Goal: Book appointment/travel/reservation

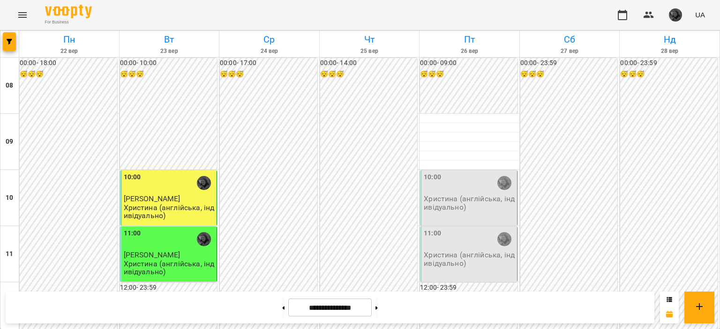
scroll to position [482, 0]
click at [13, 47] on button "button" at bounding box center [9, 41] width 13 height 19
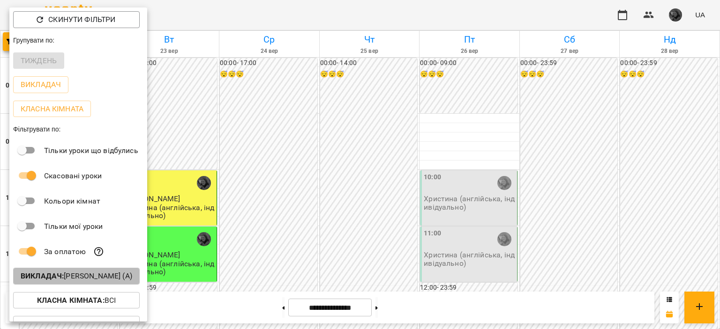
click at [93, 277] on p "Викладач : [PERSON_NAME] (а)" at bounding box center [77, 276] width 112 height 11
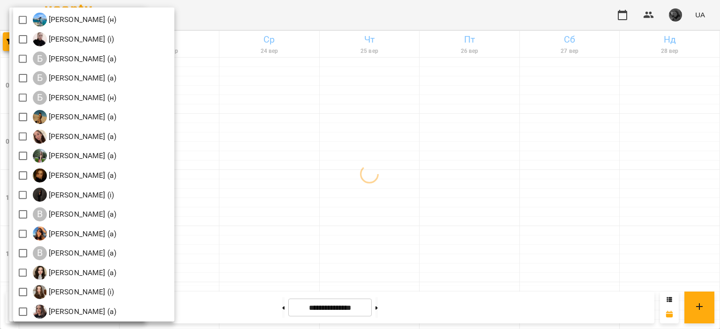
scroll to position [178, 0]
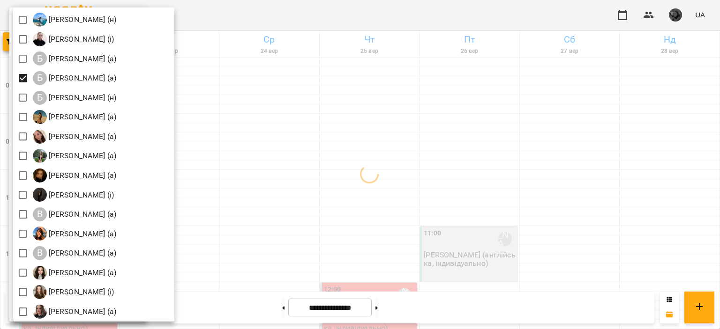
click at [326, 81] on div at bounding box center [360, 164] width 720 height 329
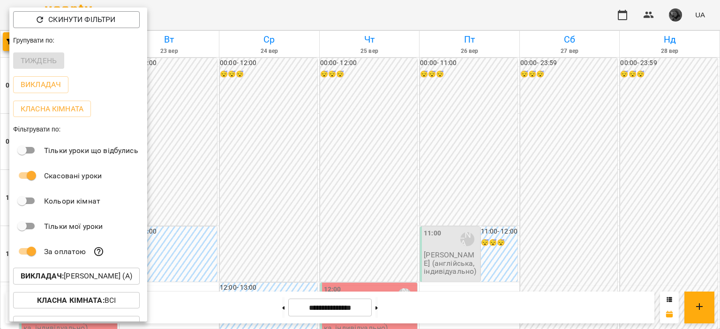
click at [296, 201] on div at bounding box center [360, 164] width 720 height 329
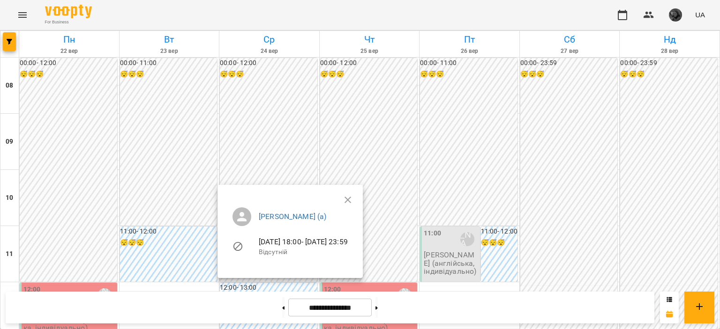
click at [293, 156] on div at bounding box center [360, 164] width 720 height 329
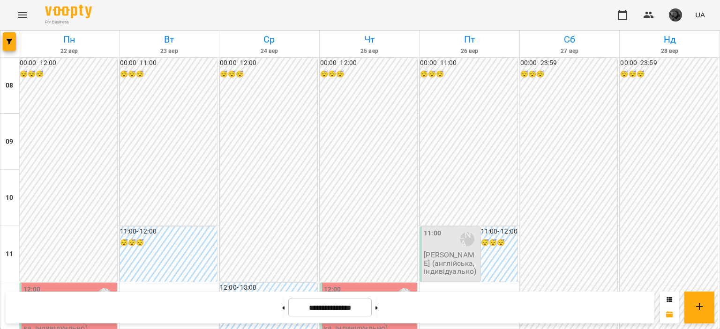
scroll to position [411, 0]
click at [9, 40] on icon "button" at bounding box center [10, 42] width 6 height 6
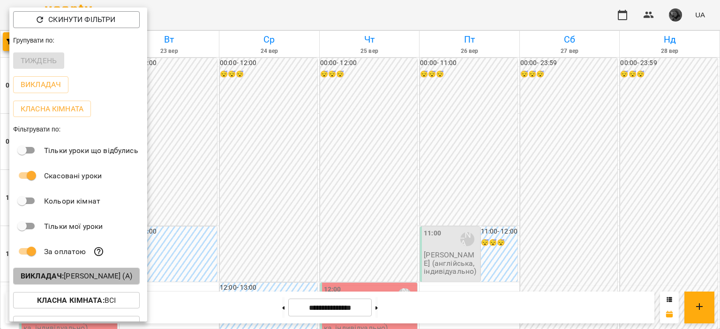
click at [63, 277] on b "Викладач :" at bounding box center [42, 276] width 43 height 9
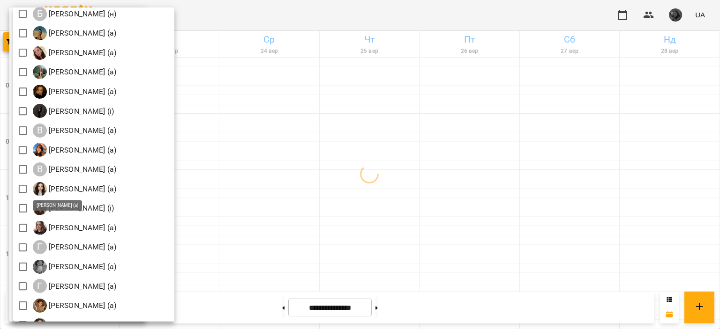
scroll to position [266, 0]
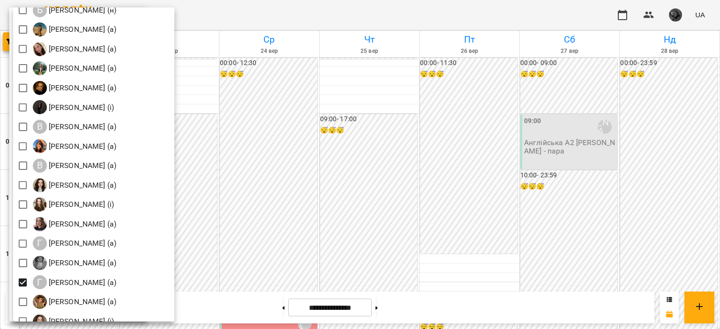
click at [321, 90] on div at bounding box center [360, 164] width 720 height 329
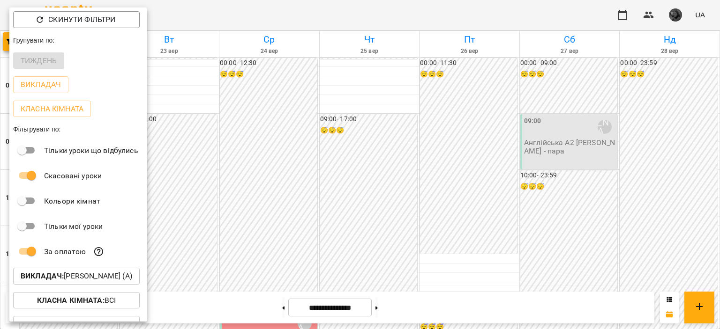
click at [321, 90] on div at bounding box center [360, 164] width 720 height 329
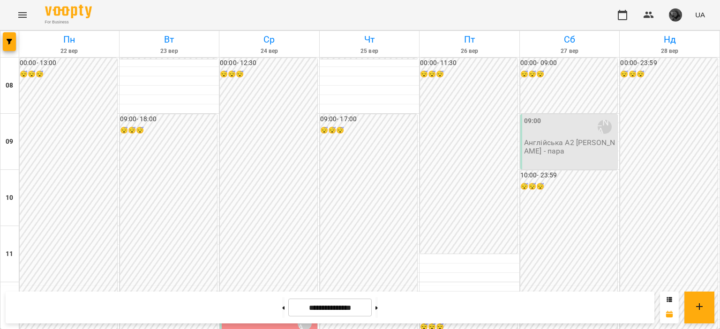
scroll to position [613, 0]
click at [7, 40] on icon "button" at bounding box center [10, 42] width 6 height 6
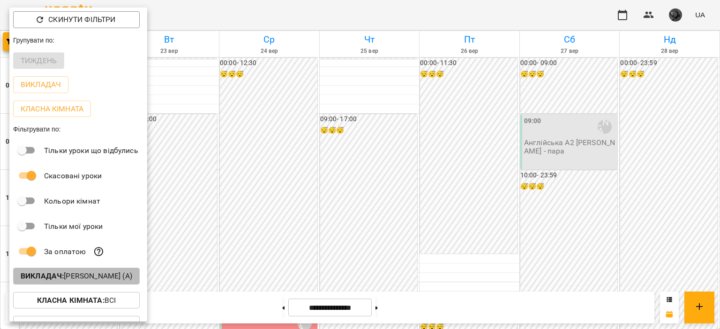
click at [126, 278] on p "Викладач : [PERSON_NAME] (а)" at bounding box center [77, 276] width 112 height 11
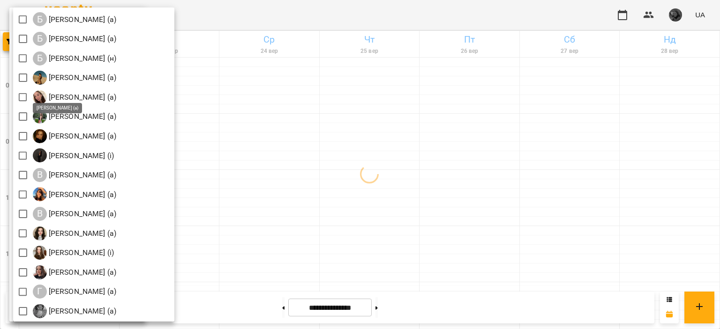
scroll to position [187, 0]
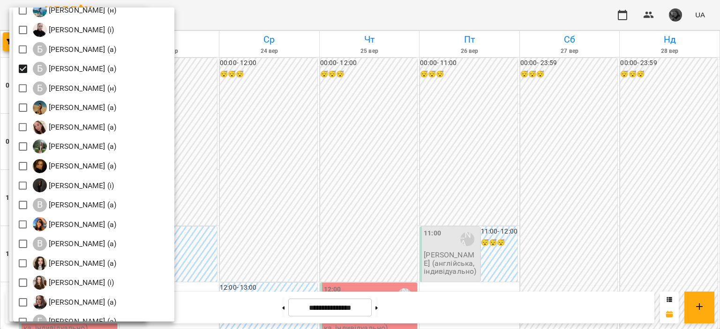
click at [300, 110] on div at bounding box center [360, 164] width 720 height 329
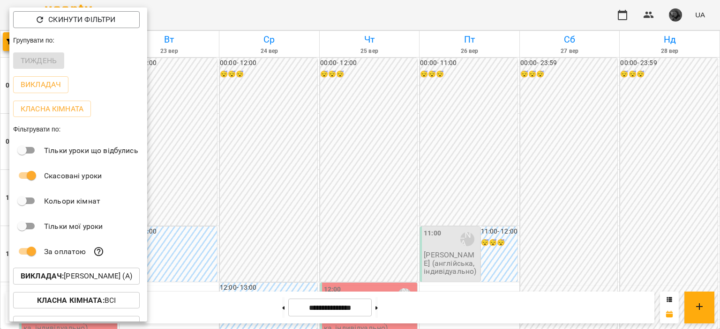
click at [300, 110] on div at bounding box center [360, 164] width 720 height 329
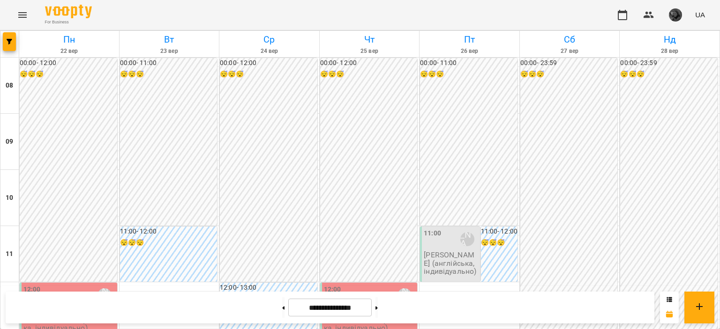
scroll to position [120, 0]
click at [9, 42] on icon "button" at bounding box center [10, 42] width 6 height 6
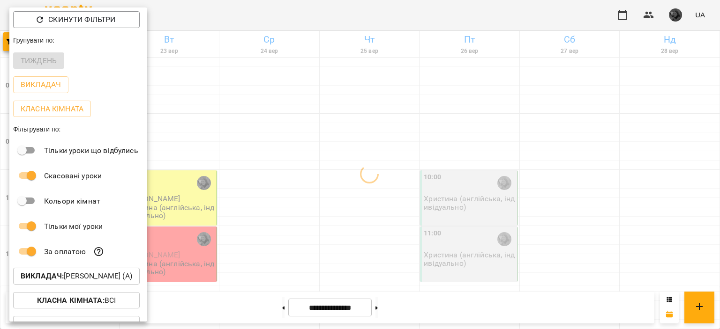
click at [256, 191] on div at bounding box center [360, 164] width 720 height 329
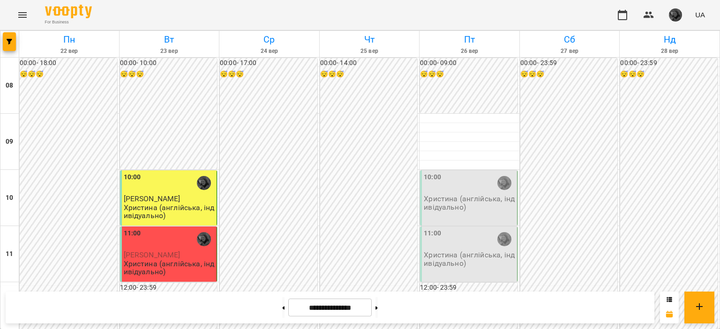
scroll to position [508, 0]
click at [10, 41] on icon "button" at bounding box center [10, 42] width 6 height 6
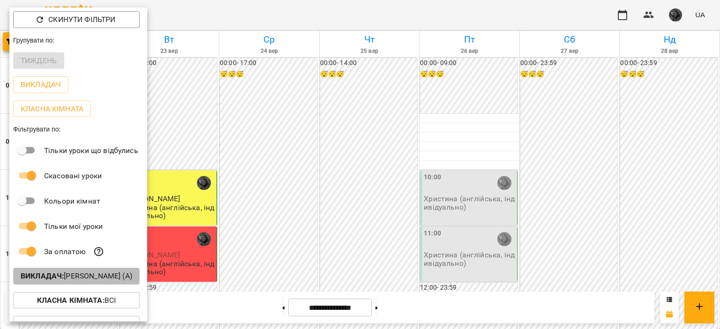
click at [71, 281] on p "Викладач : [PERSON_NAME] (а)" at bounding box center [77, 276] width 112 height 11
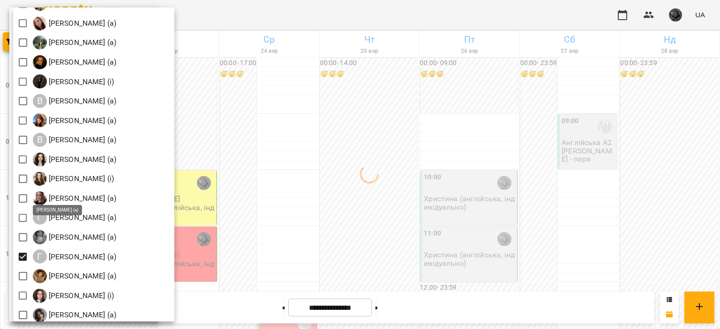
scroll to position [300, 0]
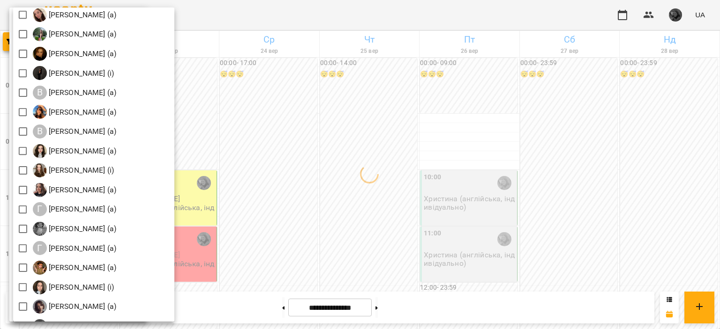
click at [320, 142] on div at bounding box center [360, 164] width 720 height 329
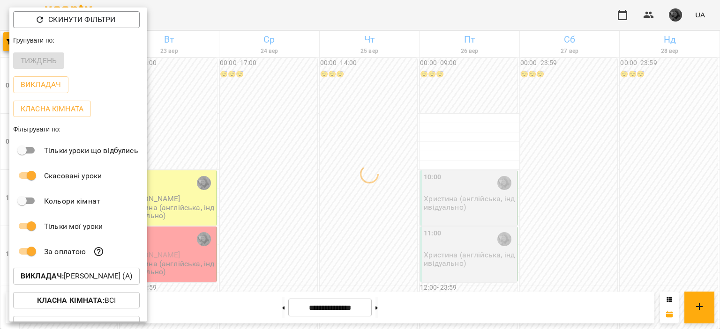
click at [297, 148] on div at bounding box center [360, 164] width 720 height 329
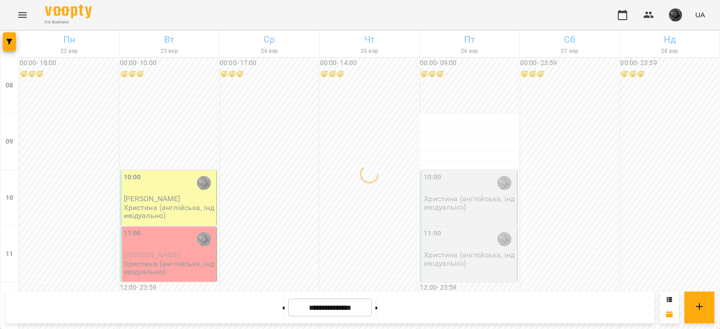
scroll to position [489, 0]
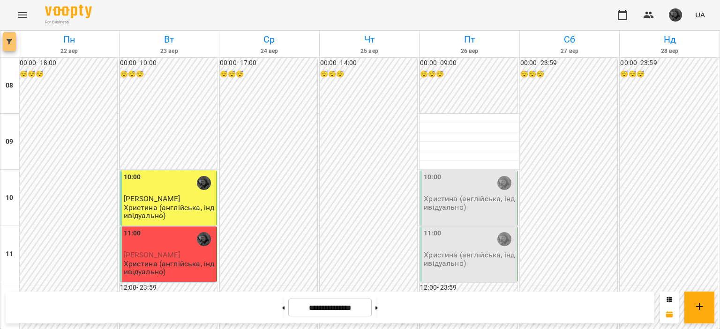
click at [9, 41] on icon "button" at bounding box center [10, 42] width 6 height 6
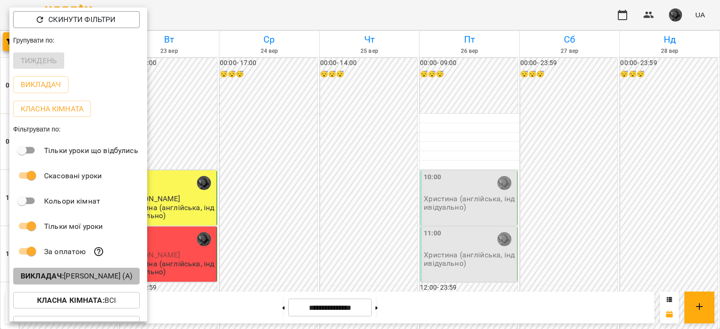
click at [90, 281] on p "Викладач : [PERSON_NAME] (а)" at bounding box center [77, 276] width 112 height 11
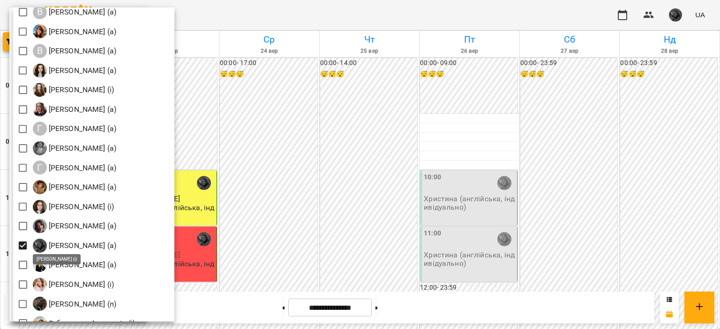
scroll to position [385, 0]
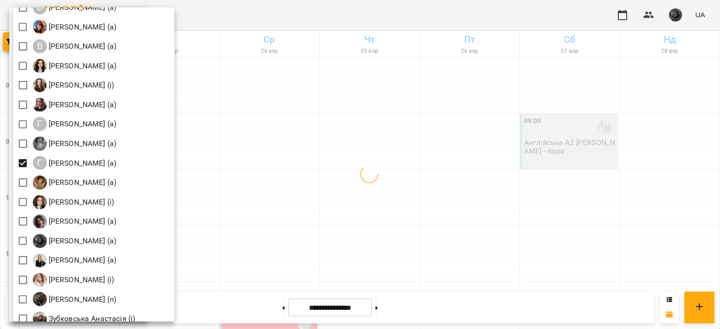
click at [320, 127] on div at bounding box center [360, 164] width 720 height 329
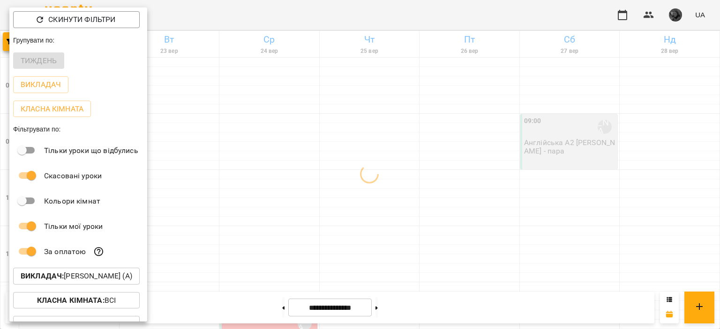
click at [320, 127] on div at bounding box center [360, 164] width 720 height 329
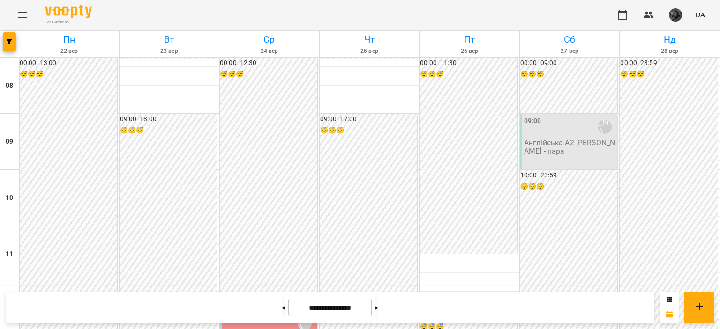
scroll to position [613, 0]
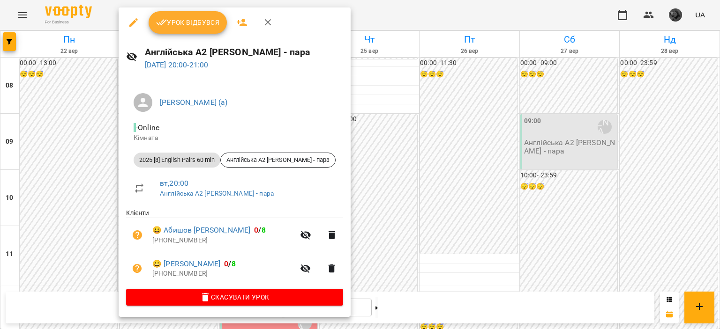
click at [394, 193] on div at bounding box center [360, 164] width 720 height 329
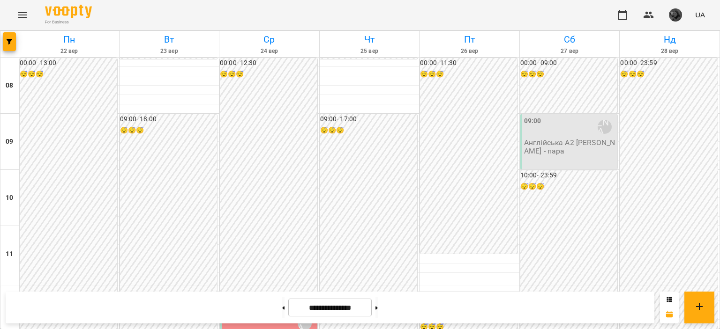
scroll to position [0, 0]
click at [14, 41] on span "button" at bounding box center [9, 42] width 13 height 6
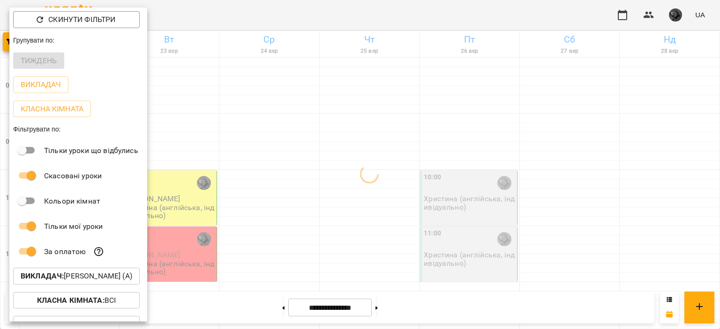
click at [265, 155] on div at bounding box center [360, 164] width 720 height 329
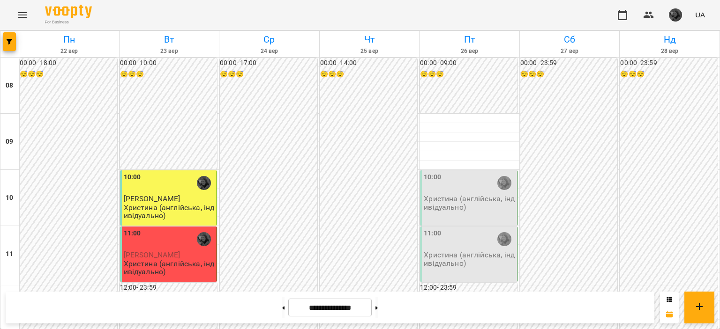
scroll to position [489, 0]
click at [378, 306] on button at bounding box center [376, 308] width 2 height 21
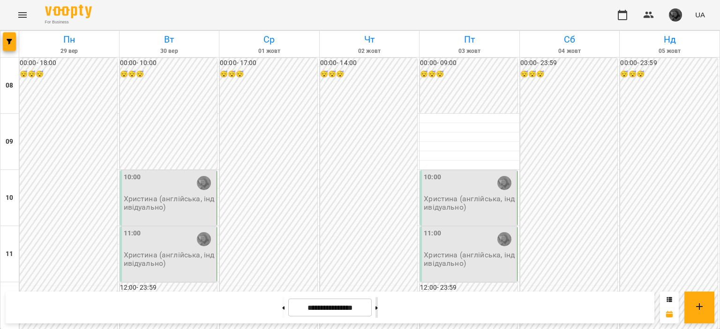
click at [378, 306] on button at bounding box center [376, 308] width 2 height 21
click at [278, 313] on div at bounding box center [283, 308] width 10 height 21
click at [282, 313] on button at bounding box center [283, 308] width 2 height 21
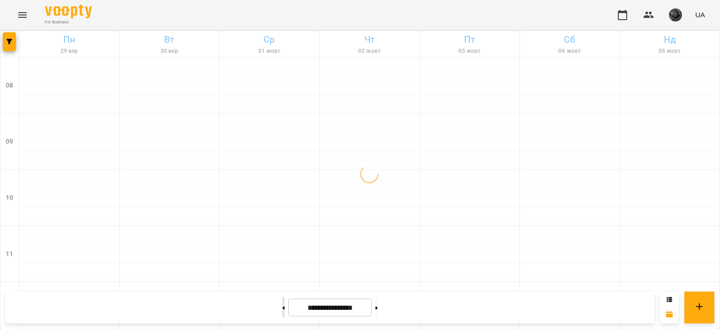
click at [282, 313] on button at bounding box center [283, 308] width 2 height 21
type input "**********"
